Goal: Find specific page/section: Find specific page/section

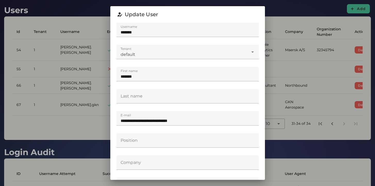
scroll to position [115, 0]
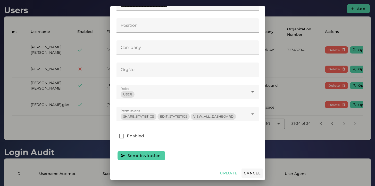
drag, startPoint x: 0, startPoint y: 0, endPoint x: 247, endPoint y: 171, distance: 300.9
click at [247, 171] on span "Cancel" at bounding box center [252, 173] width 17 height 5
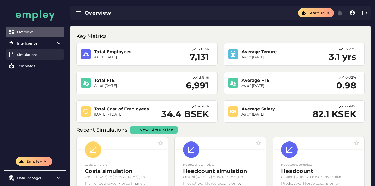
click at [29, 54] on div "Simulations" at bounding box center [39, 55] width 45 height 4
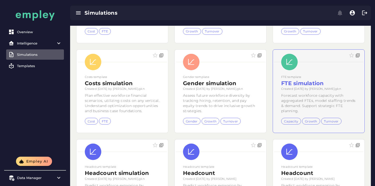
scroll to position [160, 0]
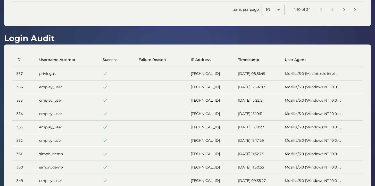
scroll to position [223, 0]
